Goal: Transaction & Acquisition: Purchase product/service

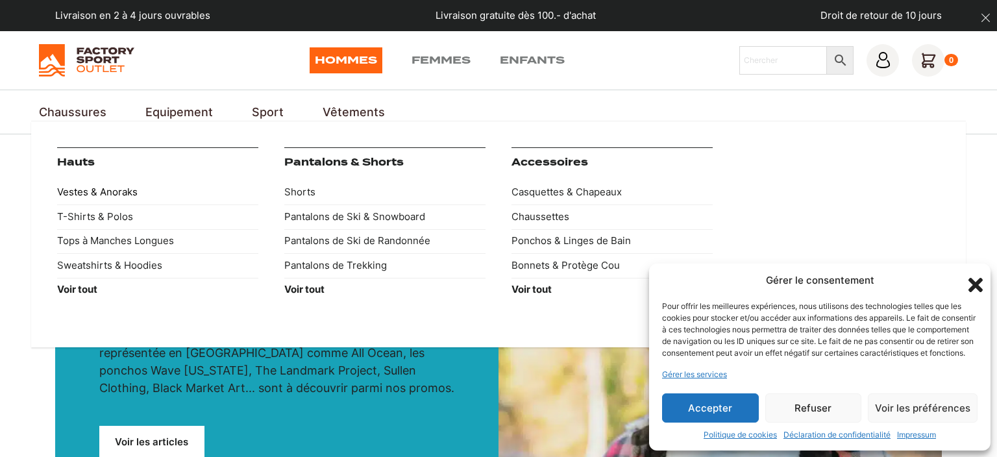
click at [91, 191] on link "Vestes & Anoraks" at bounding box center [157, 192] width 201 height 25
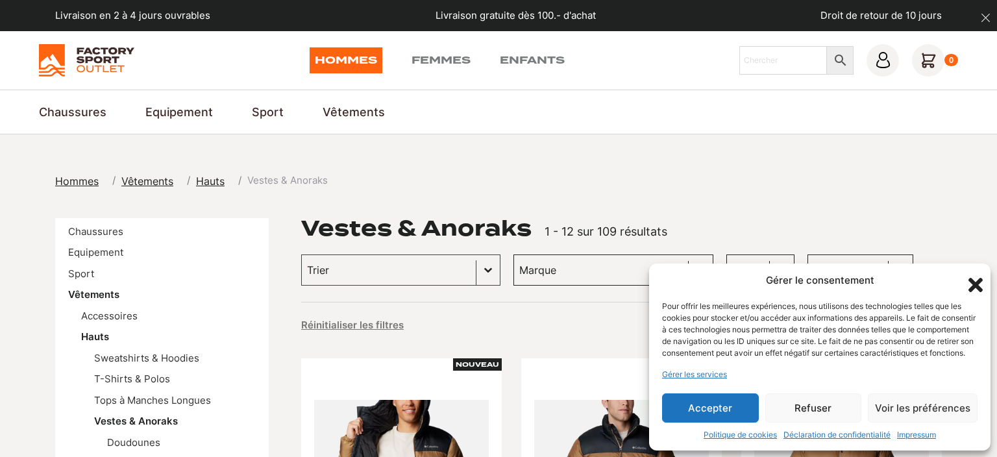
scroll to position [251, 0]
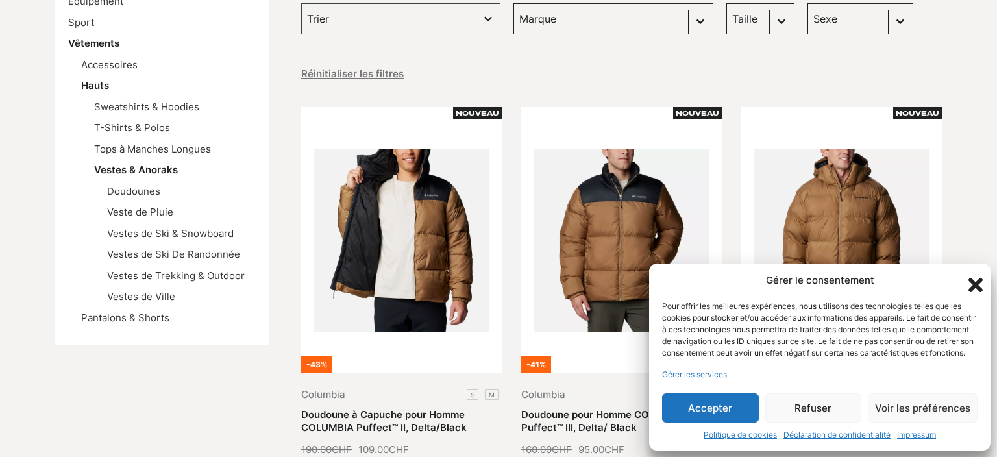
click at [972, 278] on icon "Fermer la boîte de dialogue" at bounding box center [975, 285] width 14 height 14
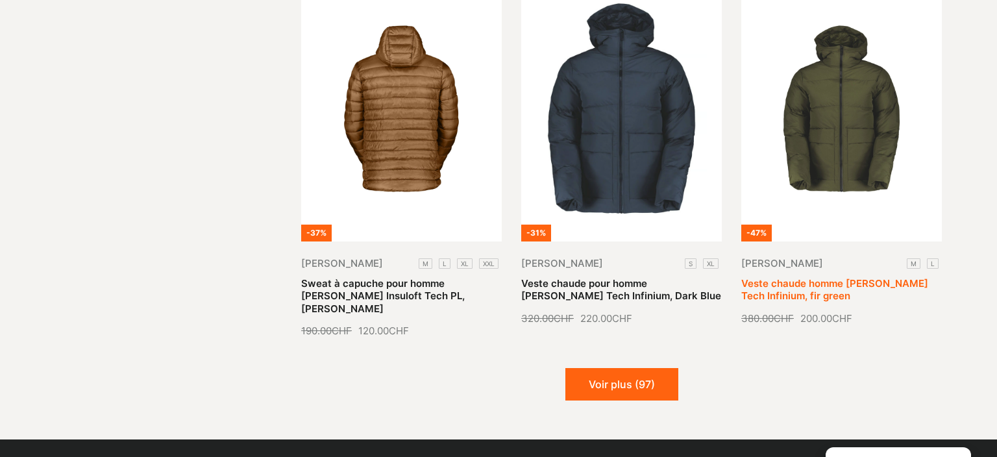
scroll to position [1507, 0]
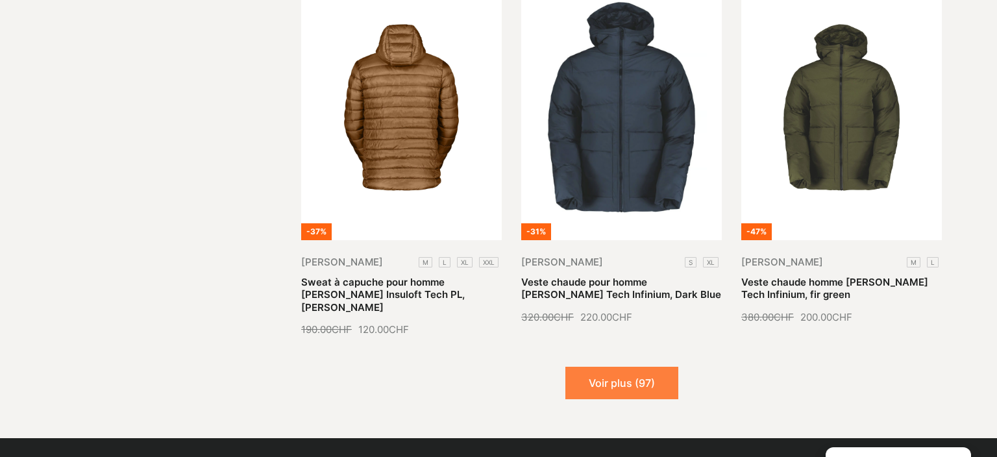
click at [642, 367] on button "Voir plus (97)" at bounding box center [621, 383] width 113 height 32
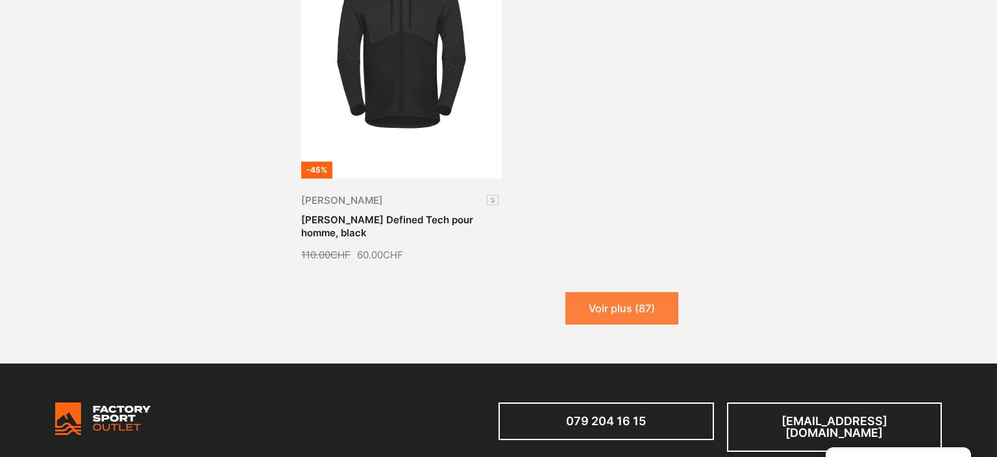
scroll to position [2950, 0]
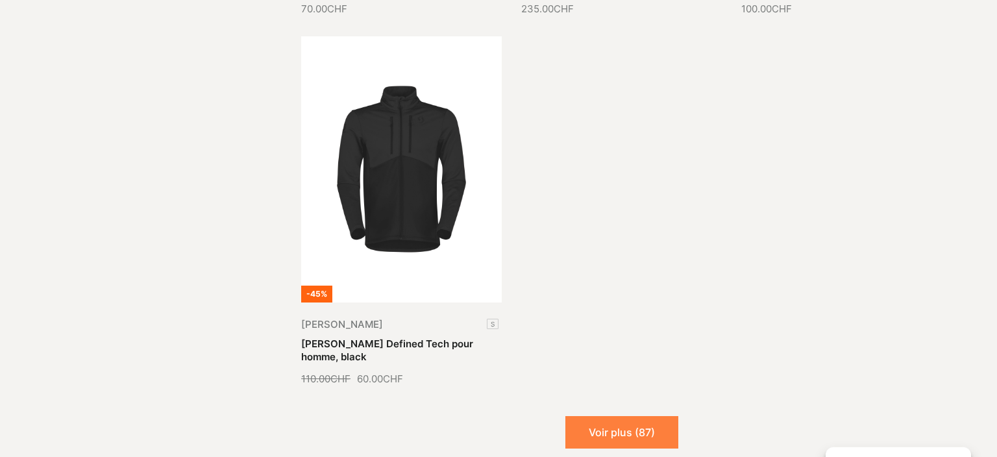
click at [621, 416] on button "Voir plus (87)" at bounding box center [621, 432] width 113 height 32
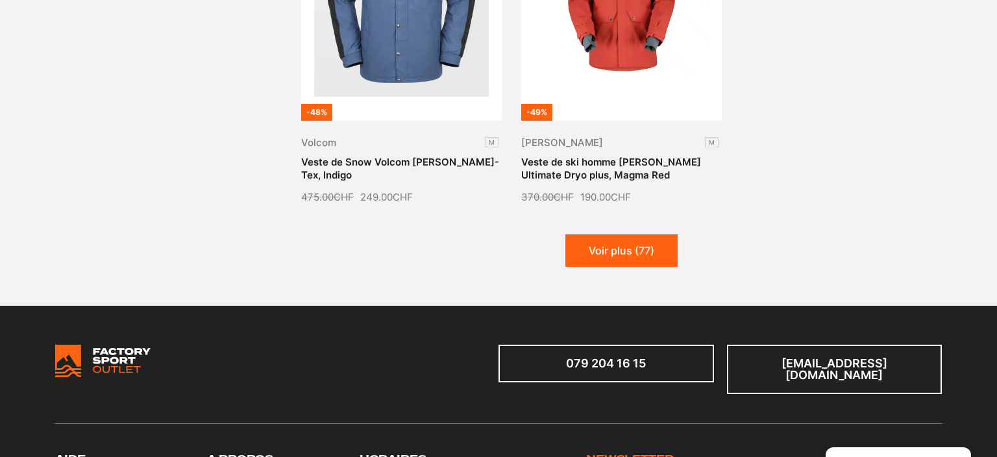
scroll to position [4269, 0]
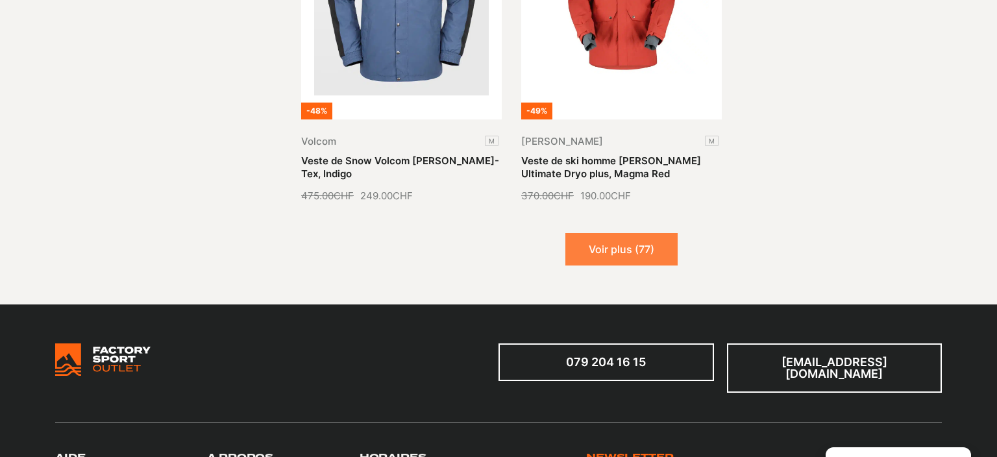
click at [605, 233] on button "Voir plus (77)" at bounding box center [621, 249] width 112 height 32
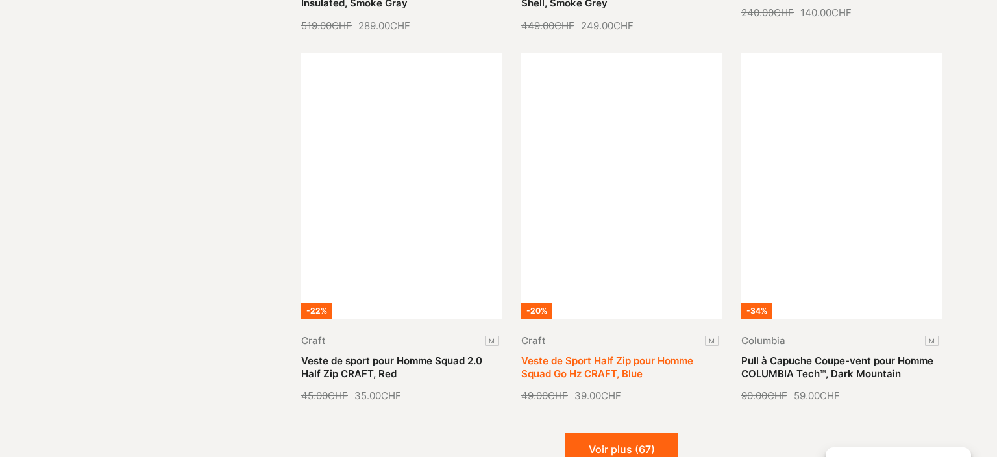
scroll to position [5273, 0]
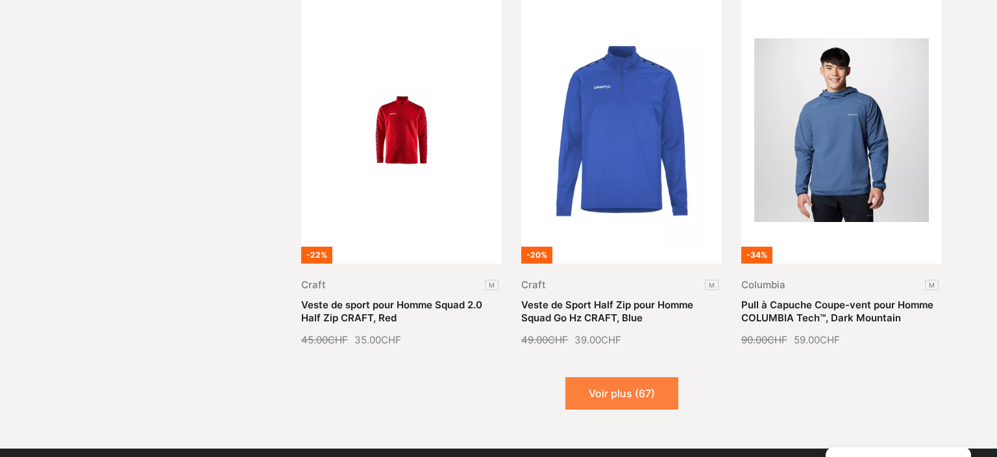
click at [638, 377] on button "Voir plus (67)" at bounding box center [621, 393] width 113 height 32
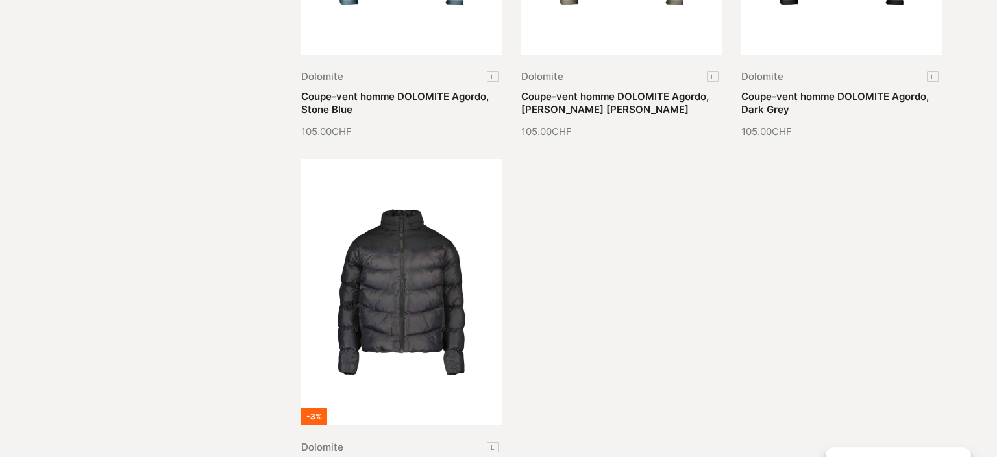
scroll to position [6780, 0]
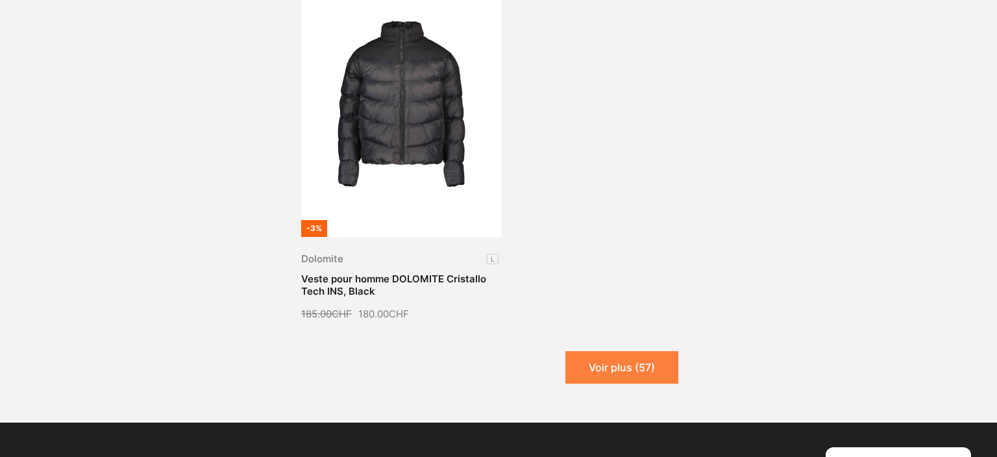
click at [625, 351] on button "Voir plus (57)" at bounding box center [621, 367] width 113 height 32
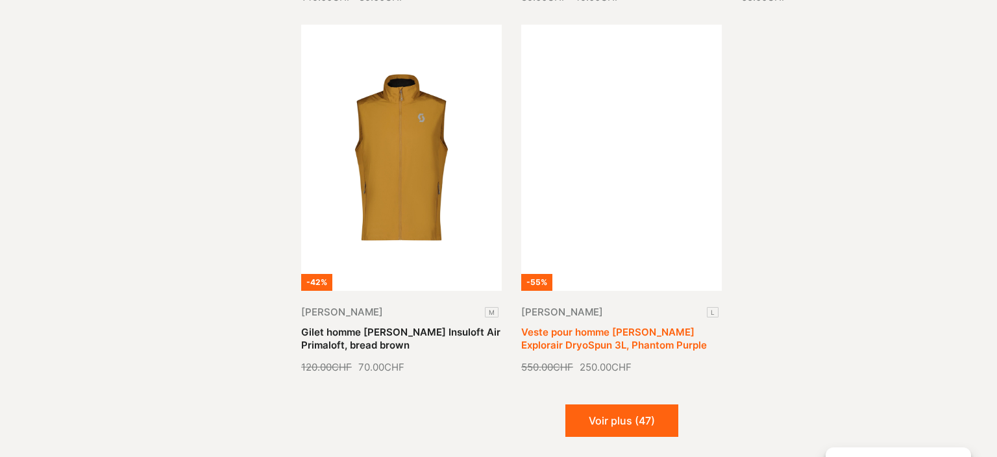
scroll to position [7972, 0]
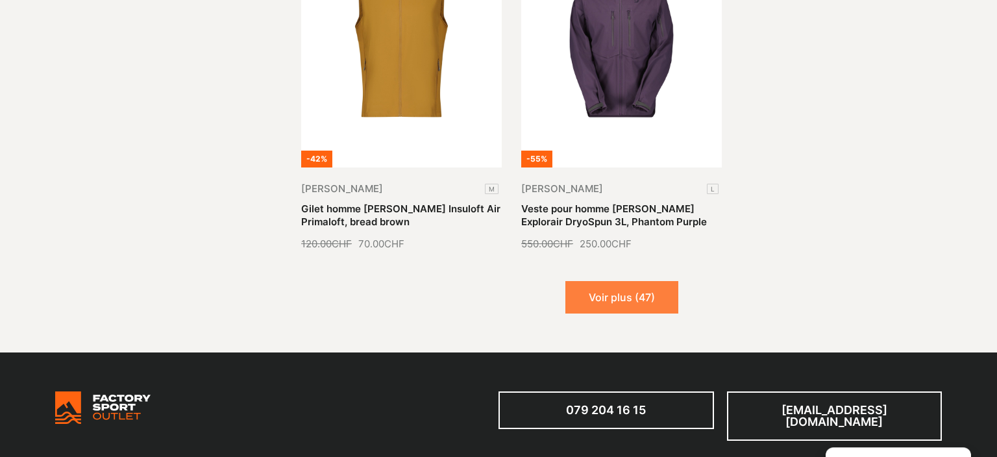
click at [627, 281] on button "Voir plus (47)" at bounding box center [621, 297] width 113 height 32
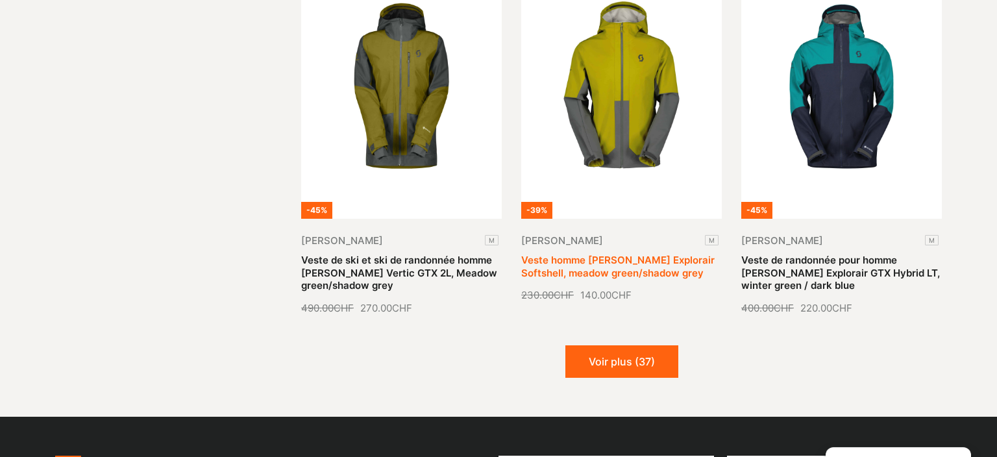
scroll to position [9165, 0]
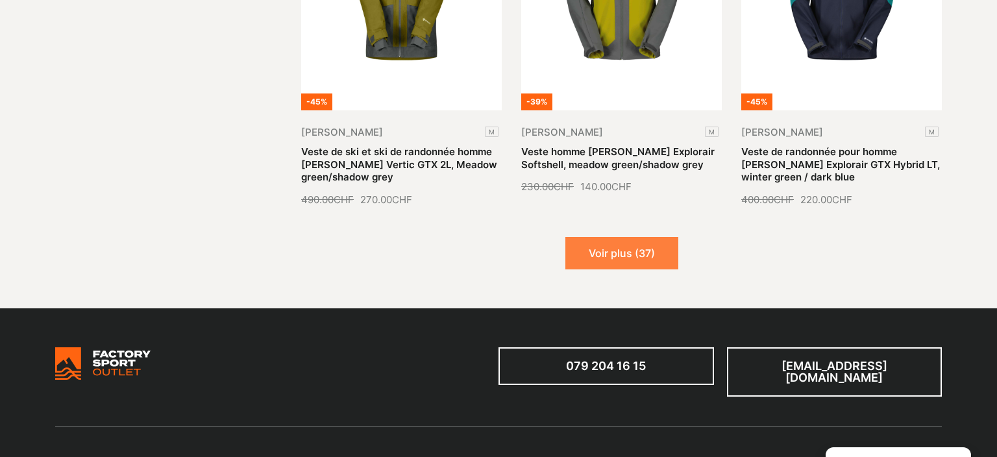
click at [627, 237] on button "Voir plus (37)" at bounding box center [621, 253] width 113 height 32
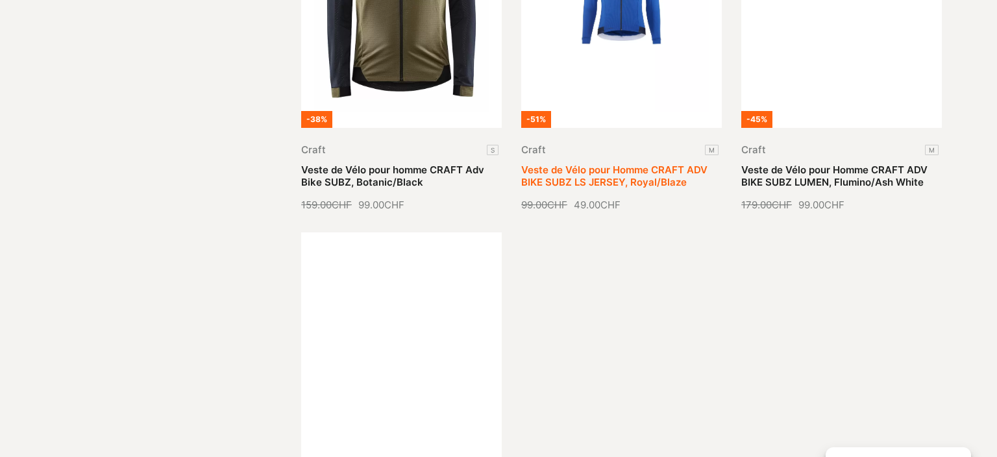
scroll to position [10546, 0]
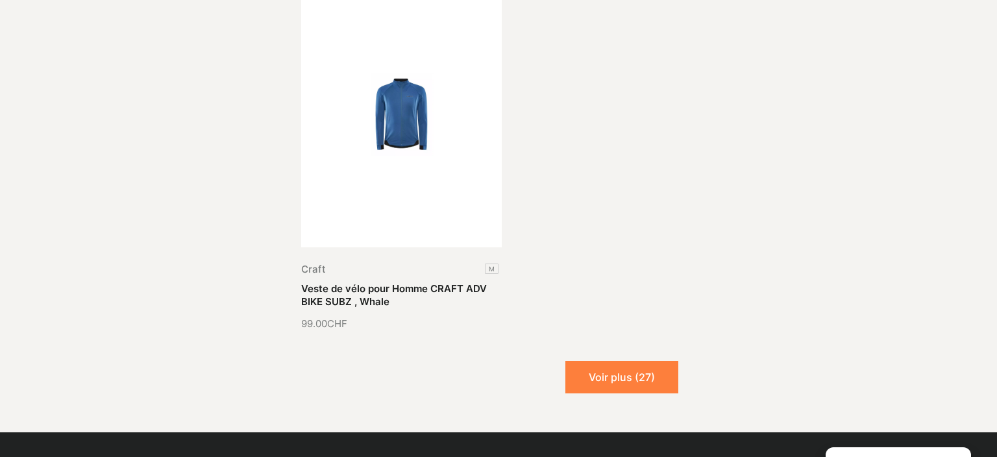
click at [629, 361] on button "Voir plus (27)" at bounding box center [621, 377] width 113 height 32
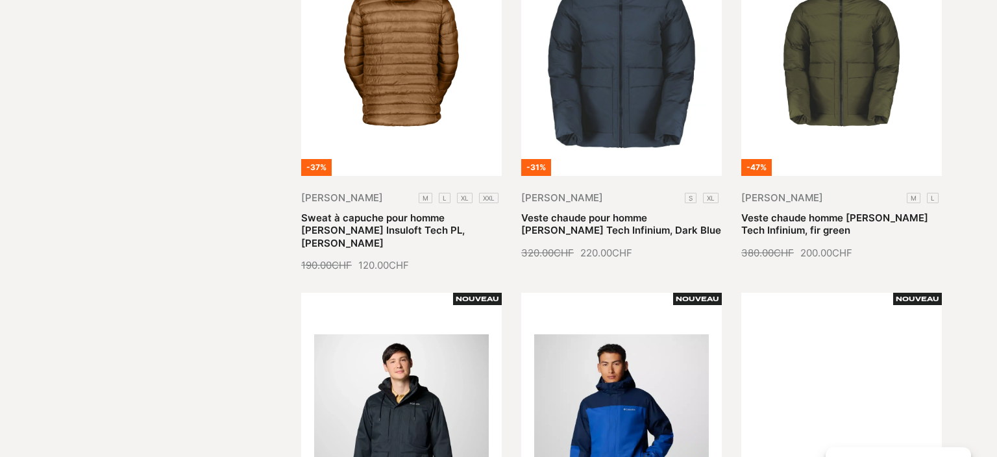
scroll to position [1118, 0]
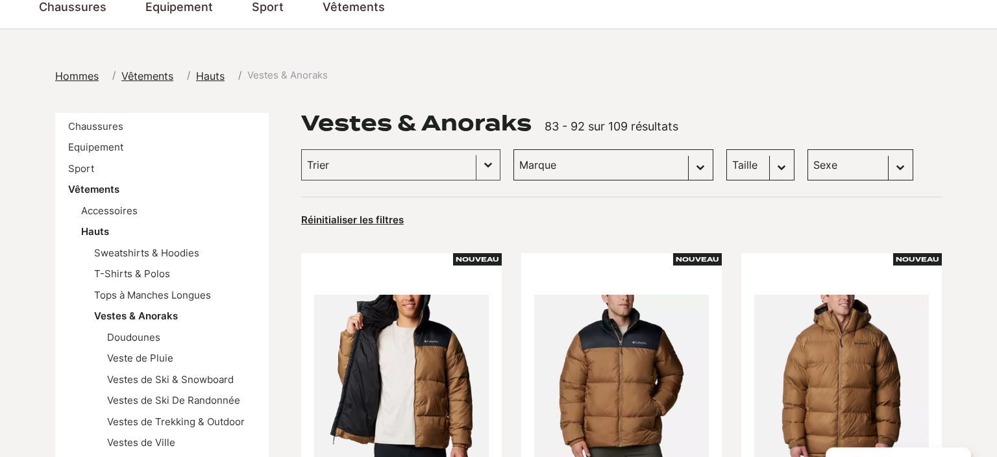
scroll to position [0, 0]
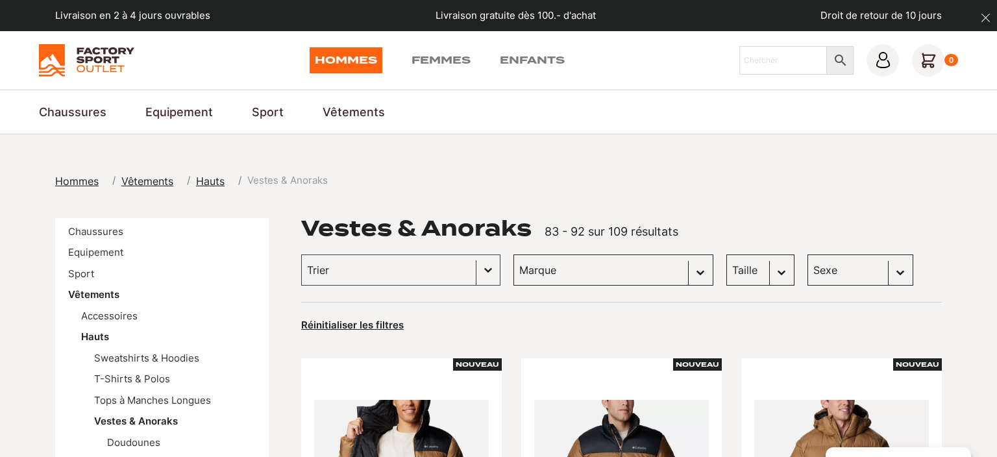
click at [726, 254] on select "Taille L (11) M (11) XL (6) S (4) XXL (1)" at bounding box center [760, 269] width 68 height 31
select select "m"
click option "M (11)" at bounding box center [0, 0] width 0 height 0
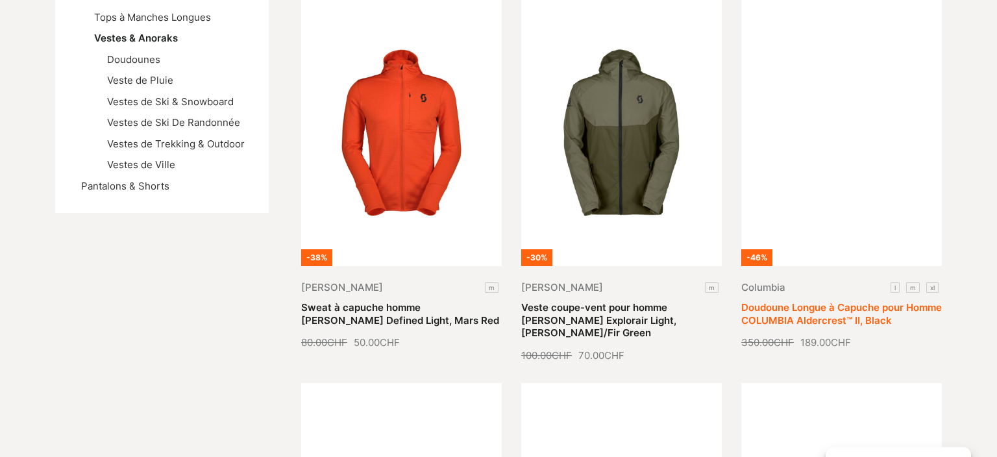
scroll to position [376, 0]
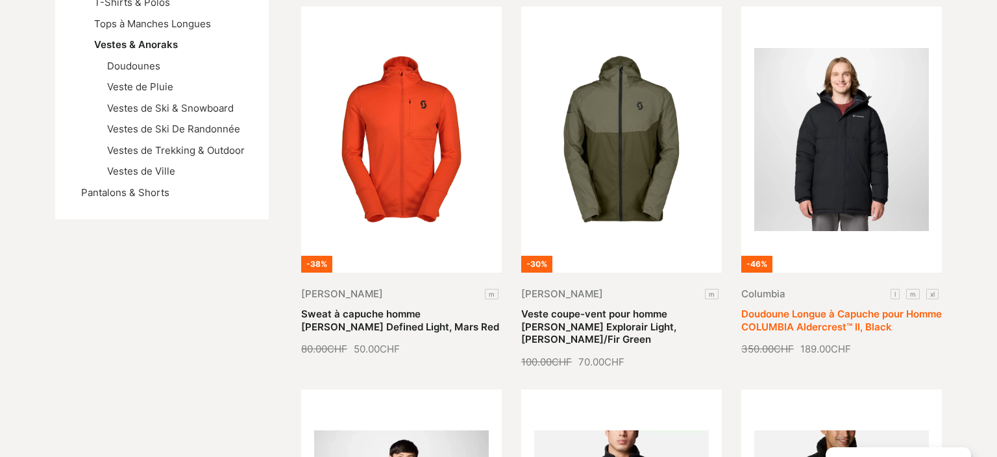
click at [845, 308] on link "Doudoune Longue à Capuche pour Homme COLUMBIA [PERSON_NAME]™ II, Black" at bounding box center [841, 320] width 200 height 25
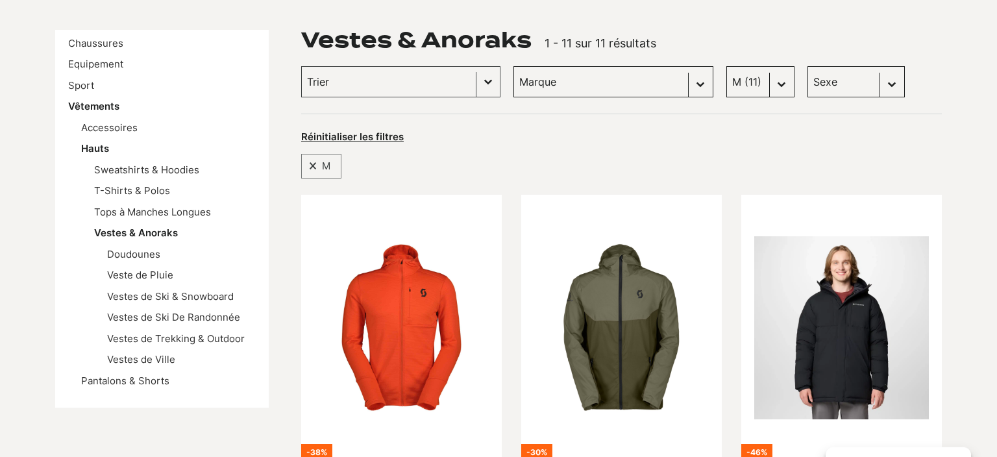
scroll to position [0, 0]
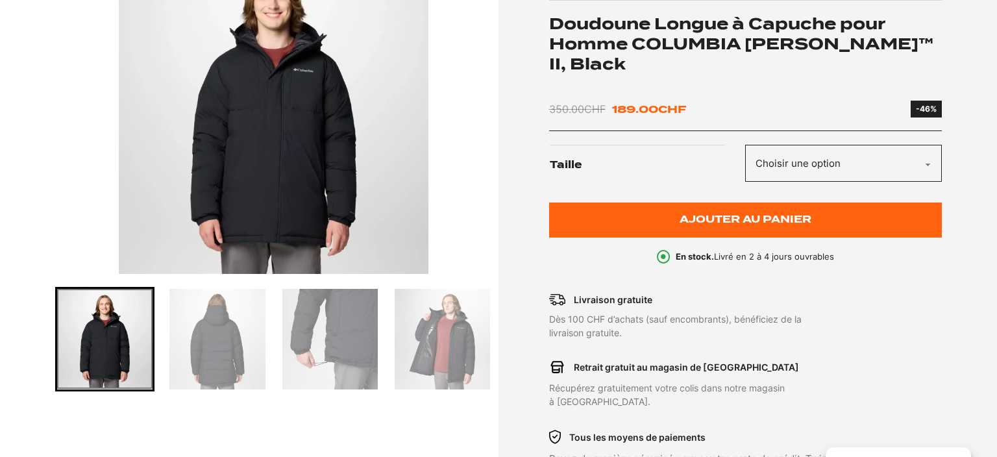
scroll to position [251, 0]
